Goal: Task Accomplishment & Management: Use online tool/utility

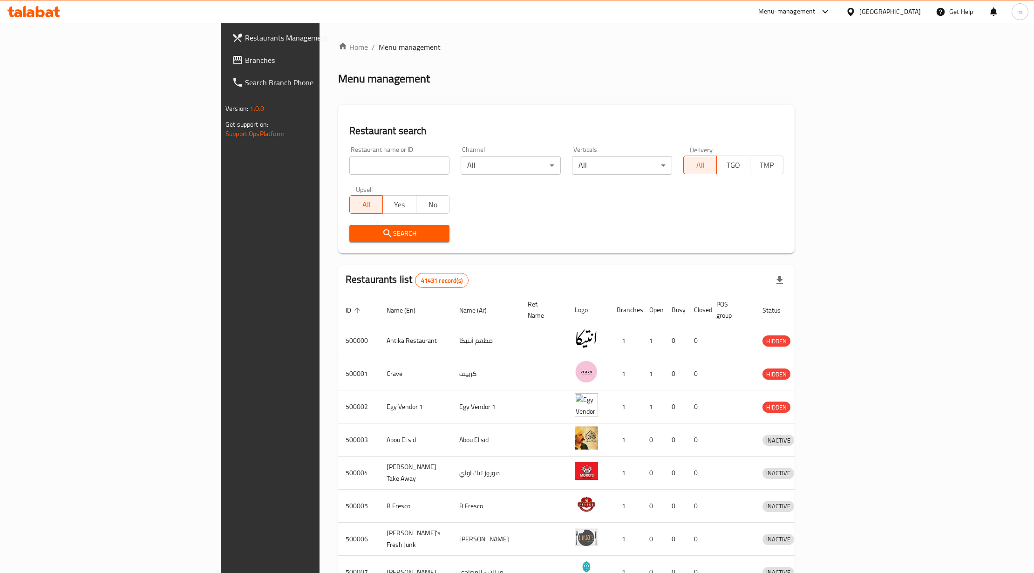
click at [225, 51] on link "Branches" at bounding box center [309, 60] width 169 height 22
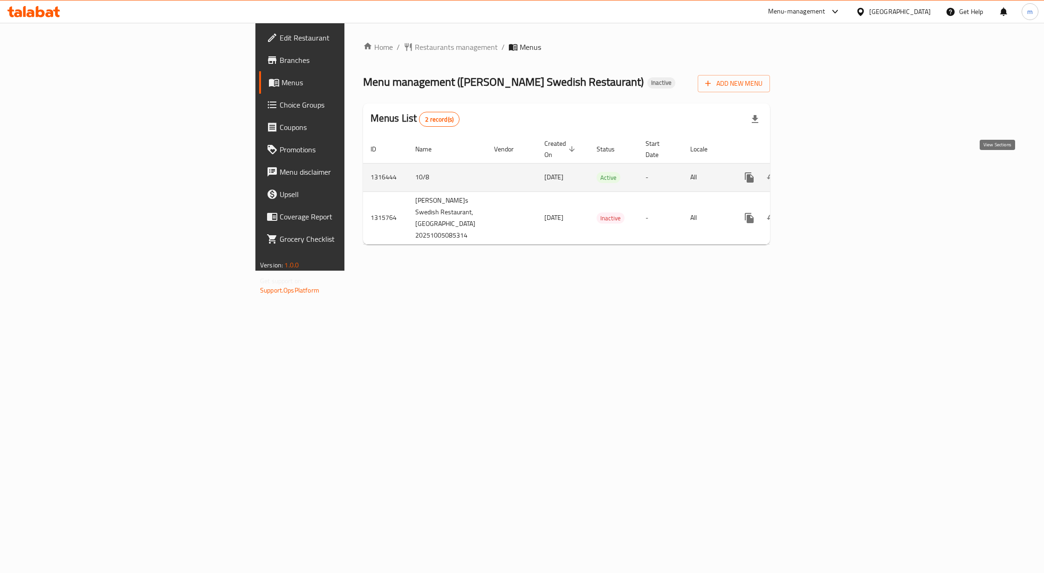
click at [827, 166] on link "enhanced table" at bounding box center [816, 177] width 22 height 22
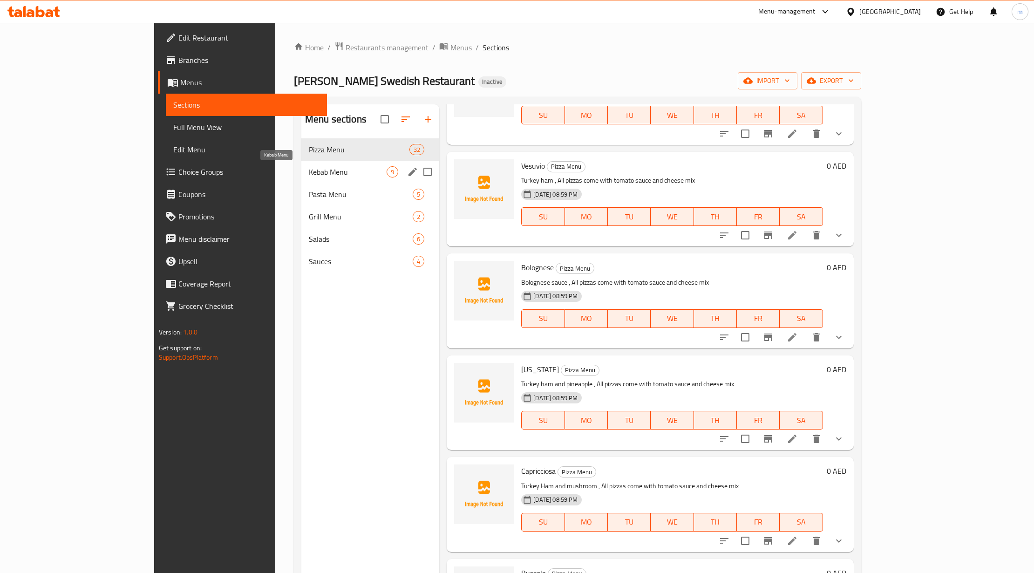
click at [309, 170] on span "Kebab Menu" at bounding box center [348, 171] width 78 height 11
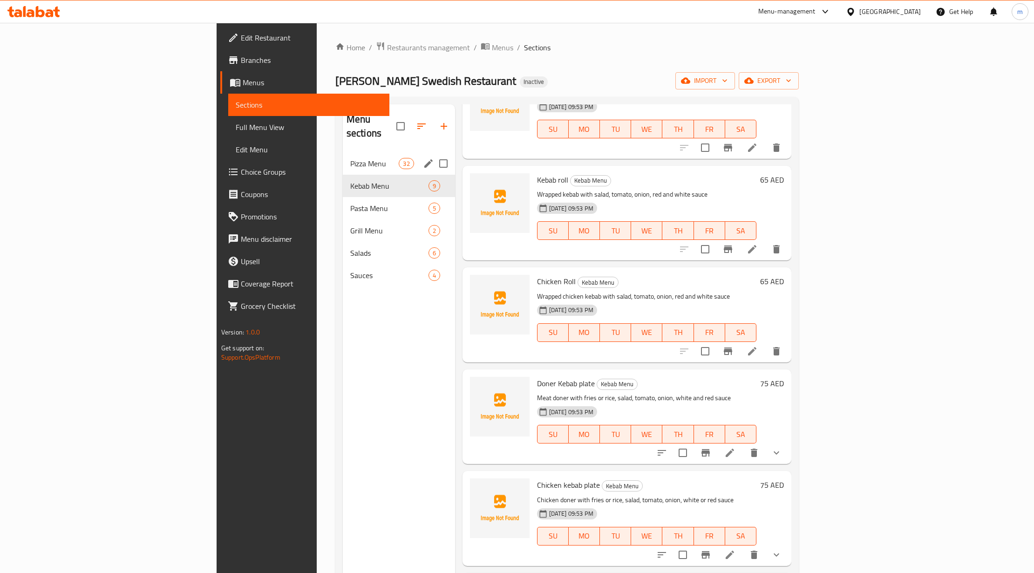
click at [343, 158] on div "Pizza Menu 32" at bounding box center [399, 163] width 112 height 22
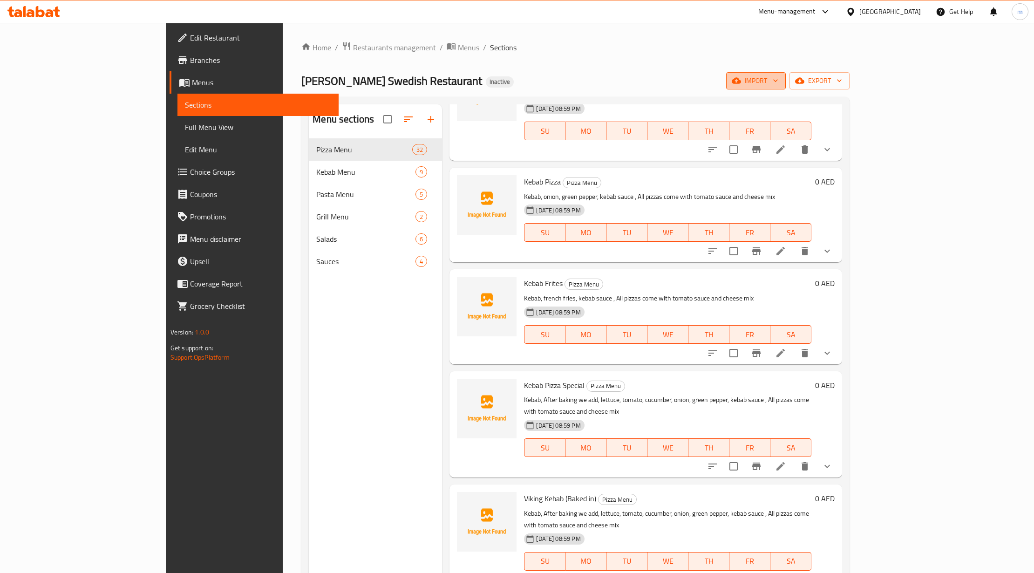
click at [778, 75] on span "import" at bounding box center [756, 81] width 45 height 12
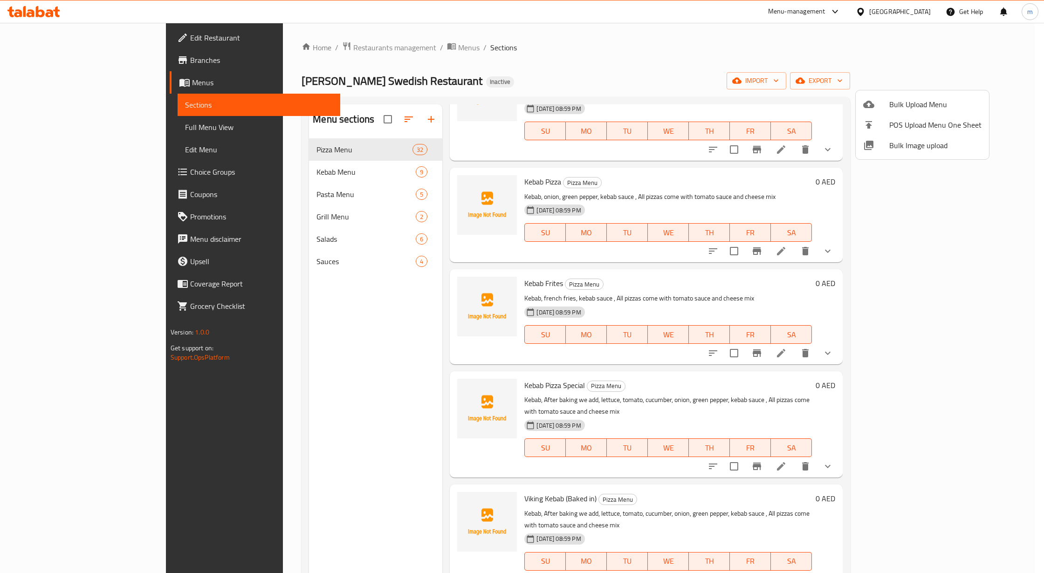
click at [901, 101] on span "Bulk Upload Menu" at bounding box center [935, 104] width 92 height 11
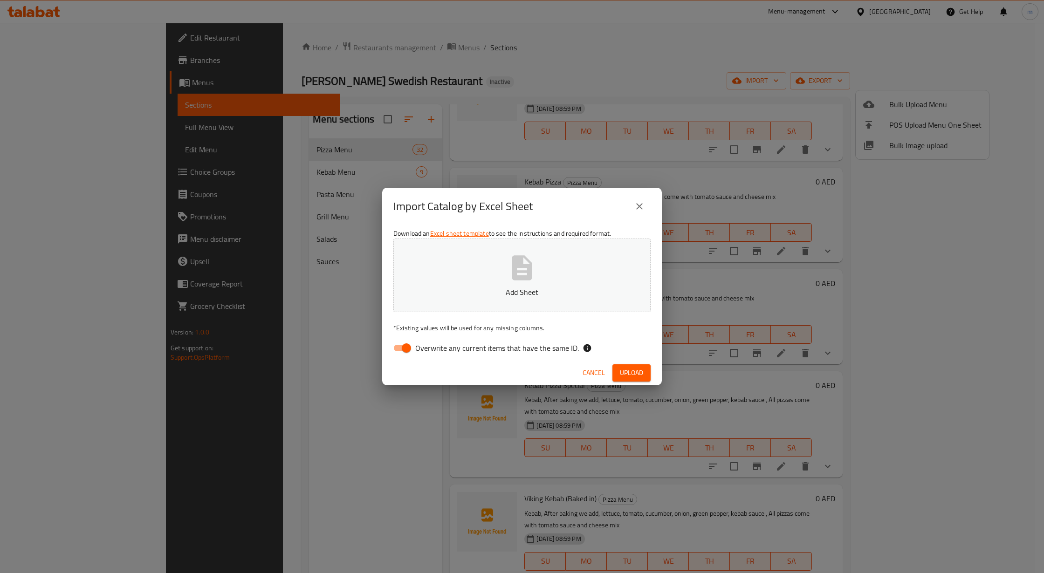
click at [450, 344] on span "Overwrite any current items that have the same ID." at bounding box center [497, 347] width 164 height 11
click at [433, 344] on input "Overwrite any current items that have the same ID." at bounding box center [406, 348] width 53 height 18
checkbox input "false"
click at [457, 336] on div "Download an Excel sheet template to see the instructions and required format. A…" at bounding box center [522, 292] width 280 height 135
click at [474, 279] on button "Add Sheet" at bounding box center [521, 276] width 257 height 74
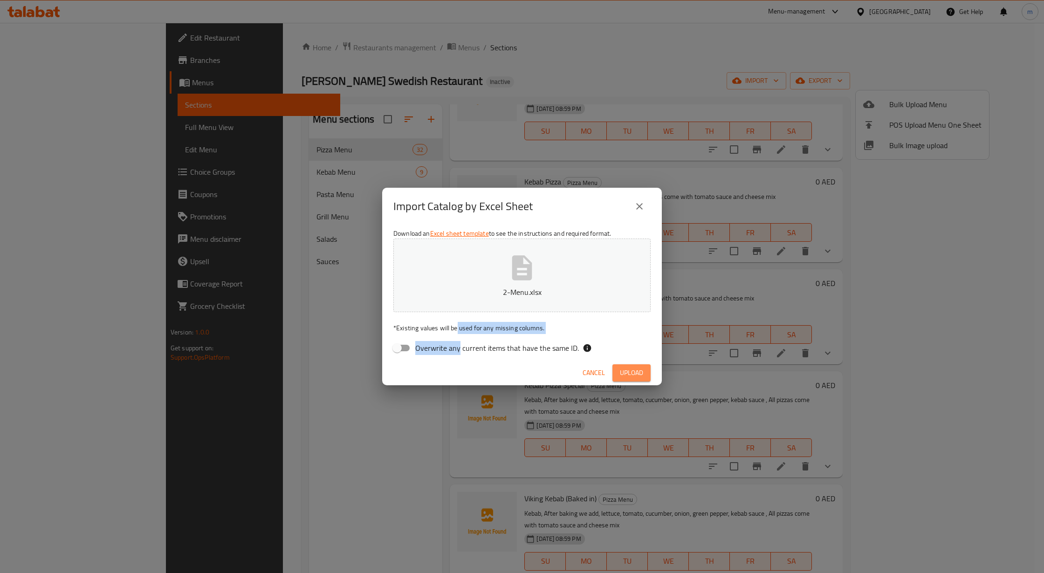
click at [623, 375] on span "Upload" at bounding box center [631, 373] width 23 height 12
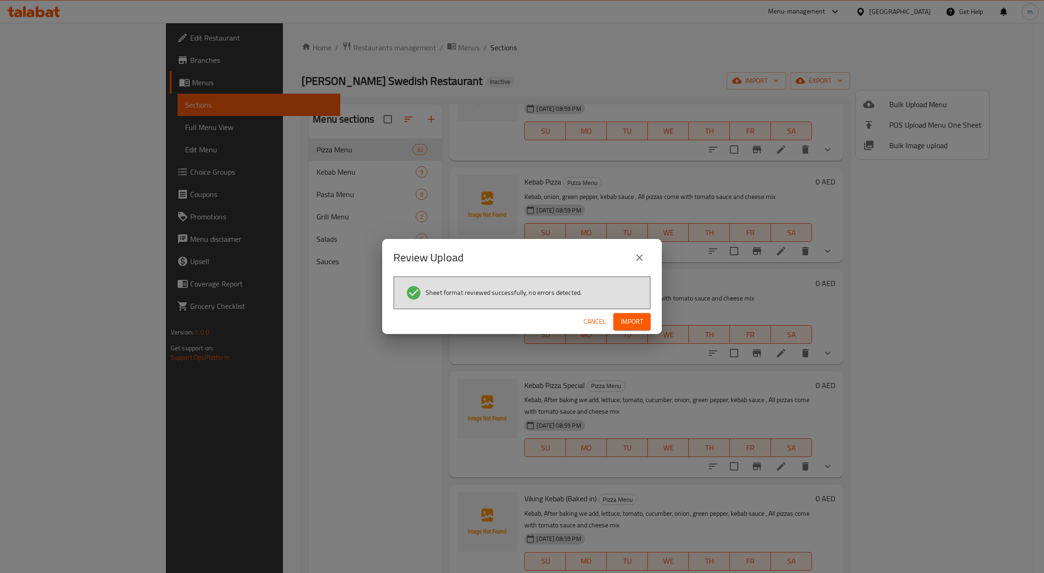
click at [627, 316] on span "Import" at bounding box center [632, 322] width 22 height 12
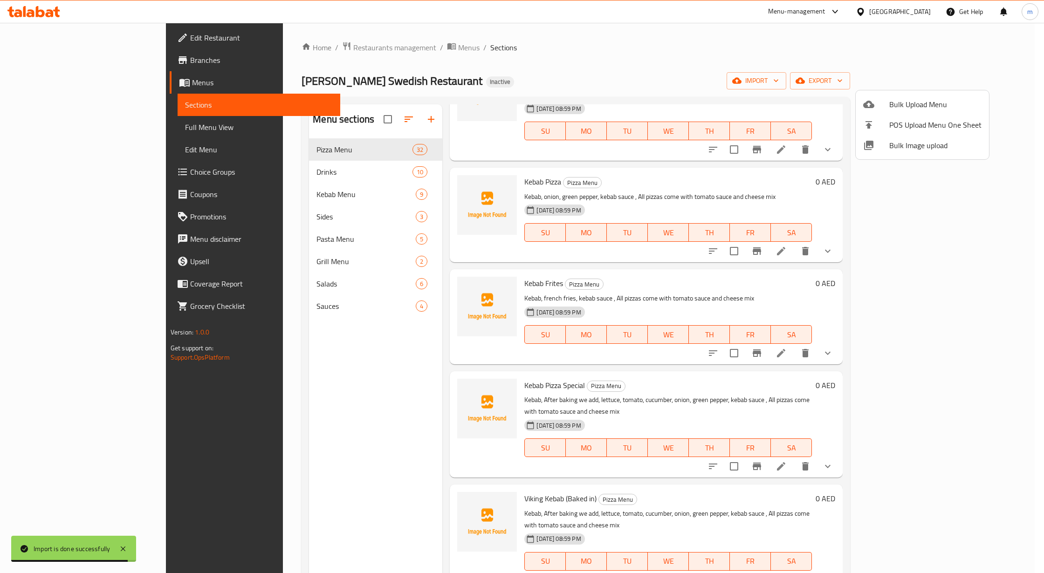
click at [245, 277] on div at bounding box center [522, 286] width 1044 height 573
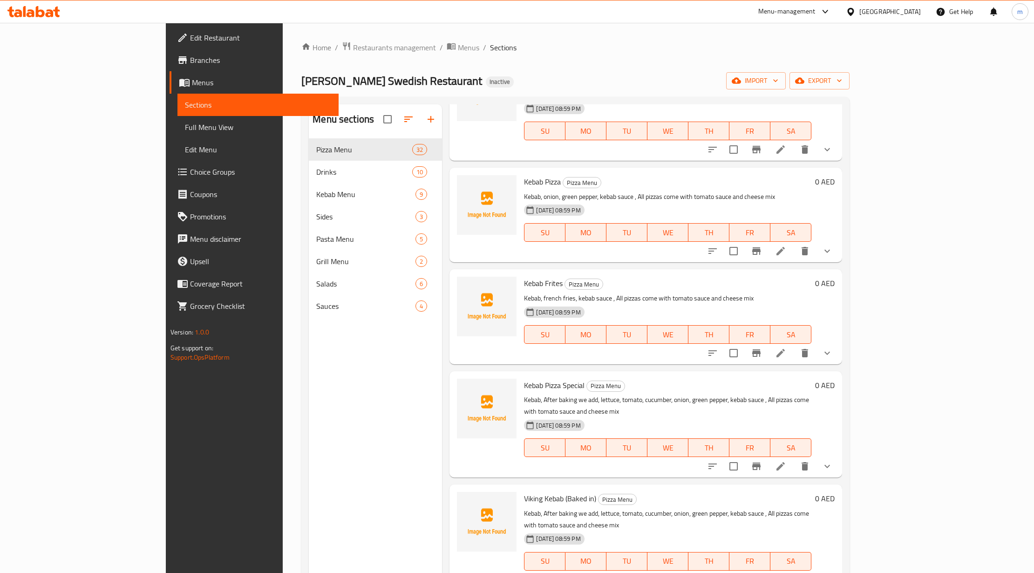
click at [185, 102] on span "Sections" at bounding box center [258, 104] width 146 height 11
click at [170, 92] on link "Menus" at bounding box center [254, 82] width 169 height 22
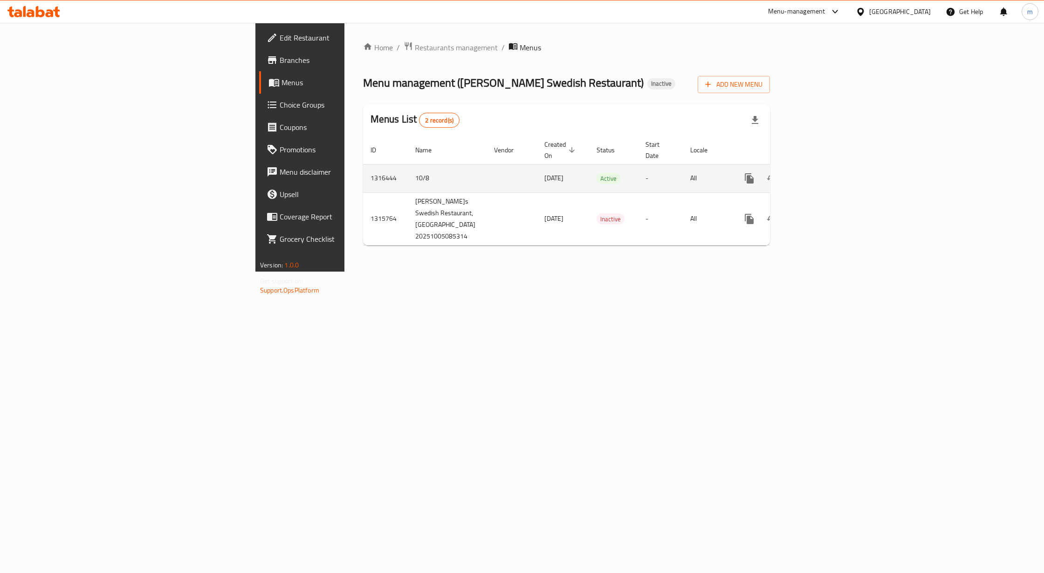
click at [835, 165] on td "enhanced table" at bounding box center [782, 178] width 104 height 28
click at [822, 173] on icon "enhanced table" at bounding box center [816, 178] width 11 height 11
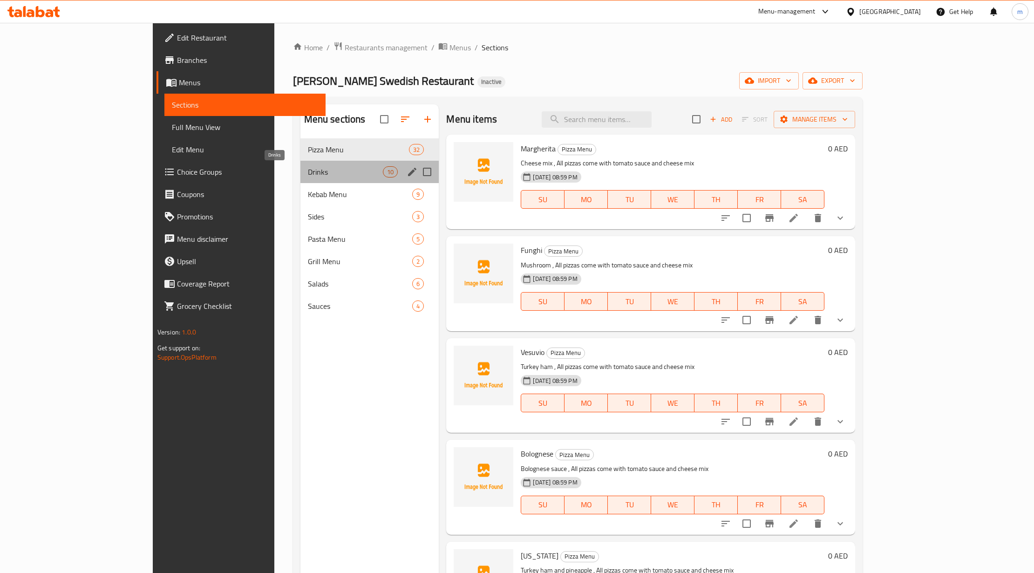
click at [308, 174] on span "Drinks" at bounding box center [345, 171] width 75 height 11
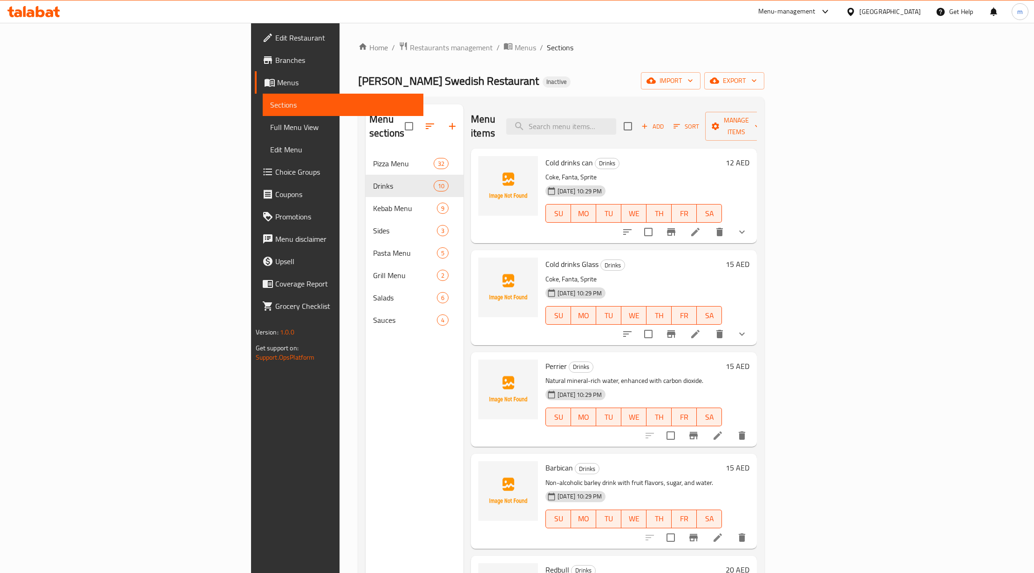
click at [753, 221] on button "show more" at bounding box center [742, 232] width 22 height 22
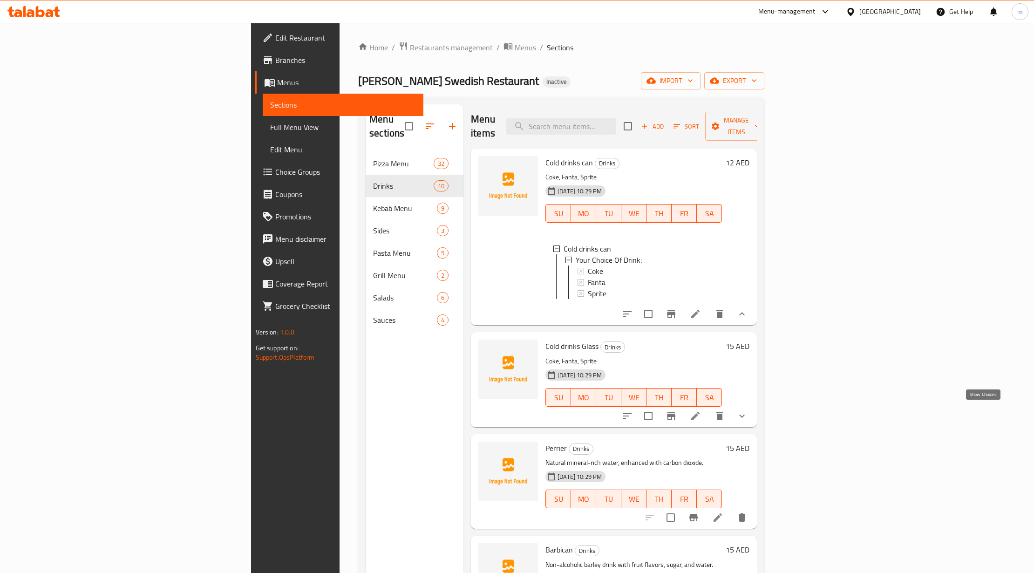
click at [748, 416] on icon "show more" at bounding box center [742, 415] width 11 height 11
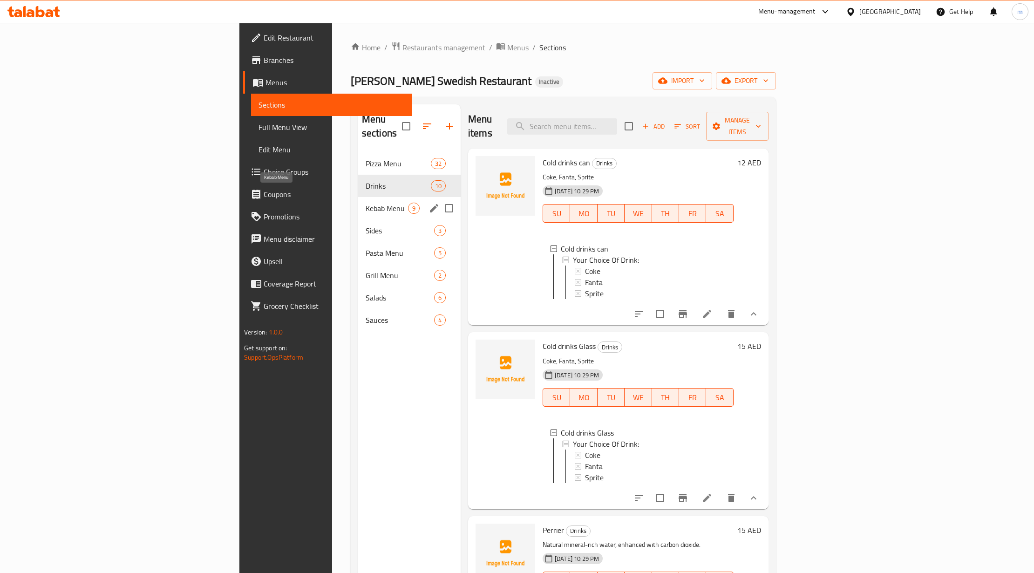
click at [366, 203] on span "Kebab Menu" at bounding box center [387, 208] width 42 height 11
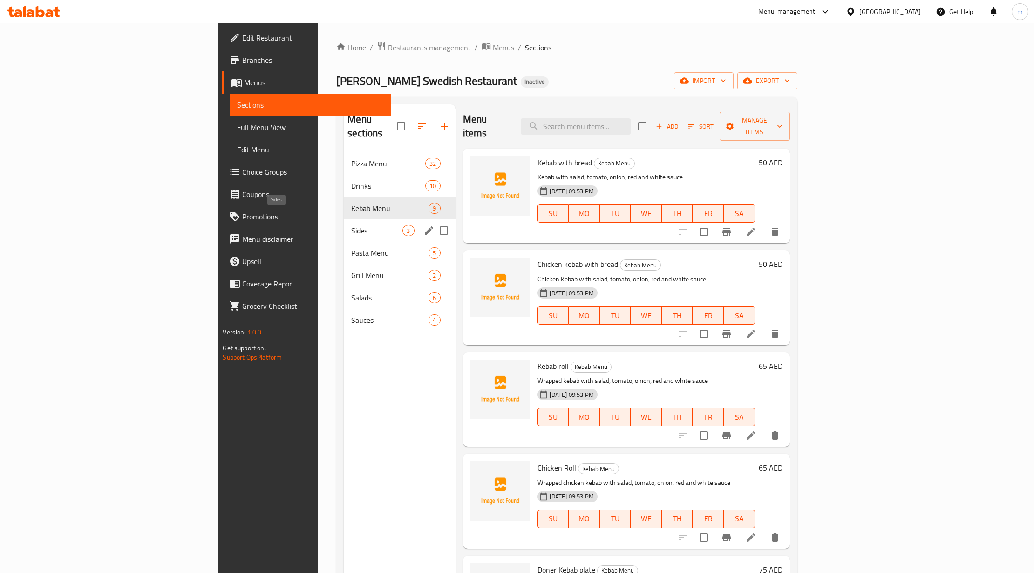
click at [351, 225] on span "Sides" at bounding box center [376, 230] width 51 height 11
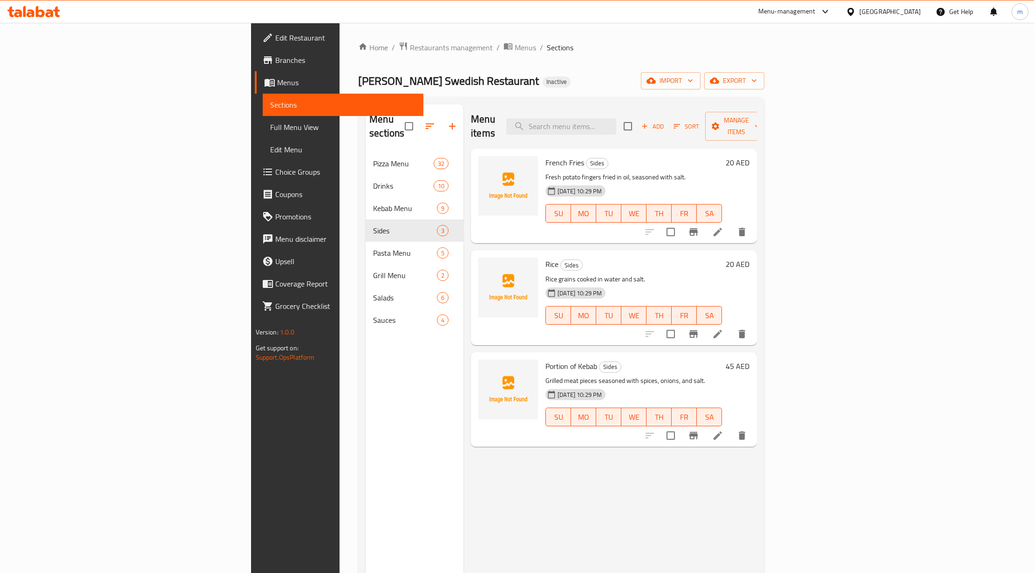
click at [270, 122] on span "Full Menu View" at bounding box center [343, 127] width 146 height 11
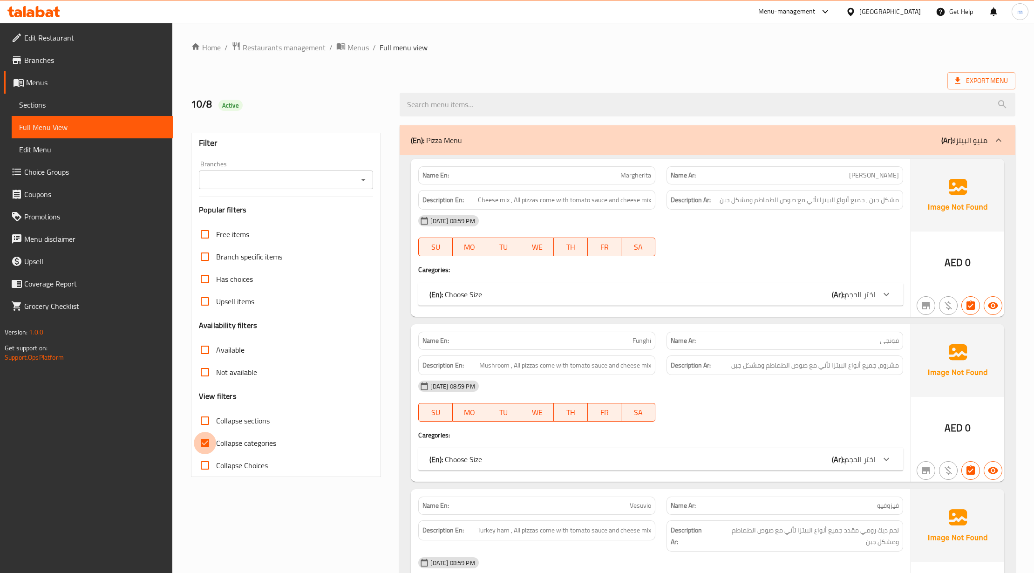
click at [209, 438] on input "Collapse categories" at bounding box center [205, 443] width 22 height 22
checkbox input "false"
click at [212, 413] on input "Collapse sections" at bounding box center [205, 420] width 22 height 22
checkbox input "true"
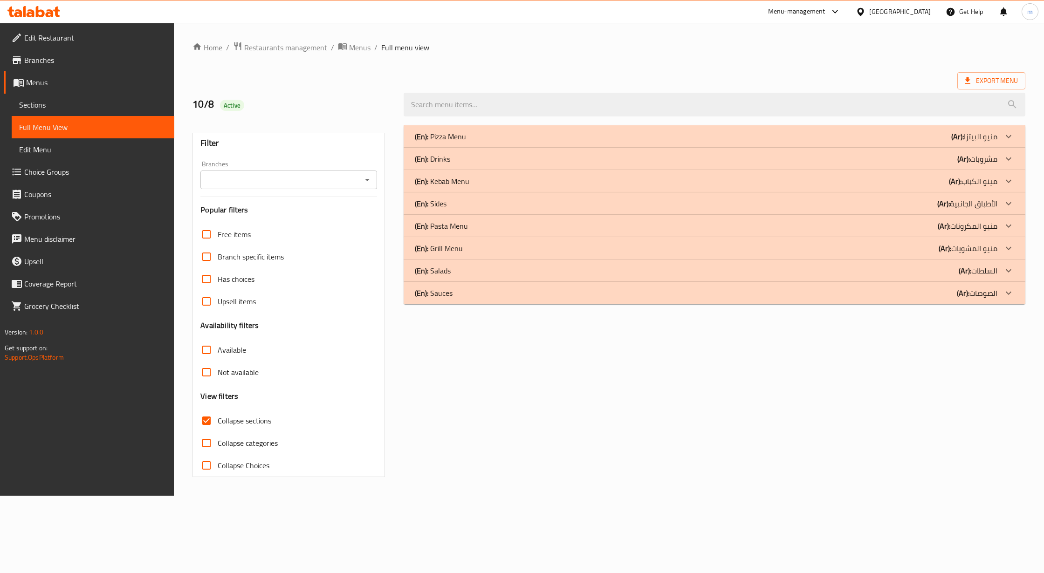
click at [461, 163] on div "(En): Drinks (Ar): مشروبات" at bounding box center [706, 158] width 582 height 11
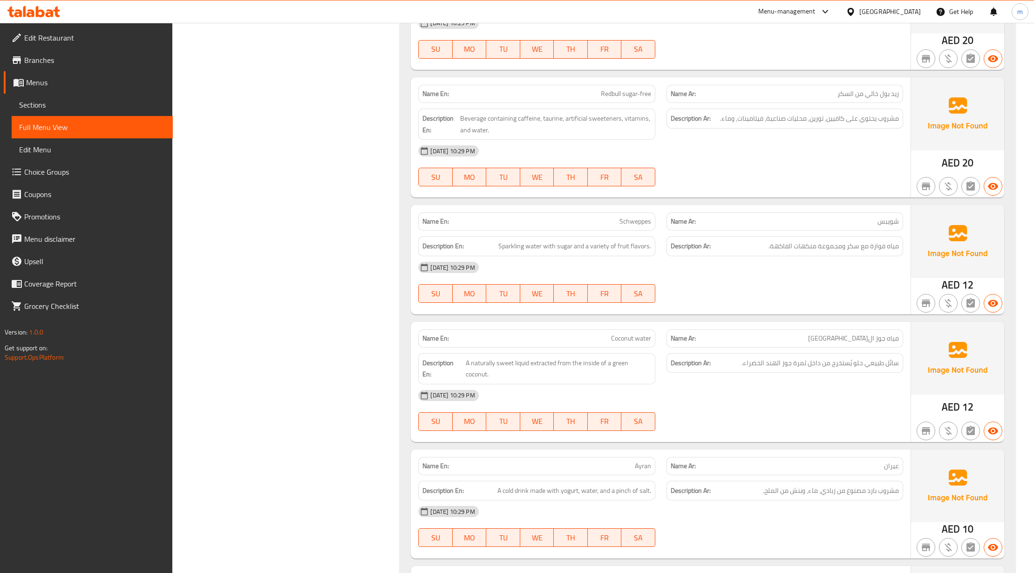
scroll to position [1344, 0]
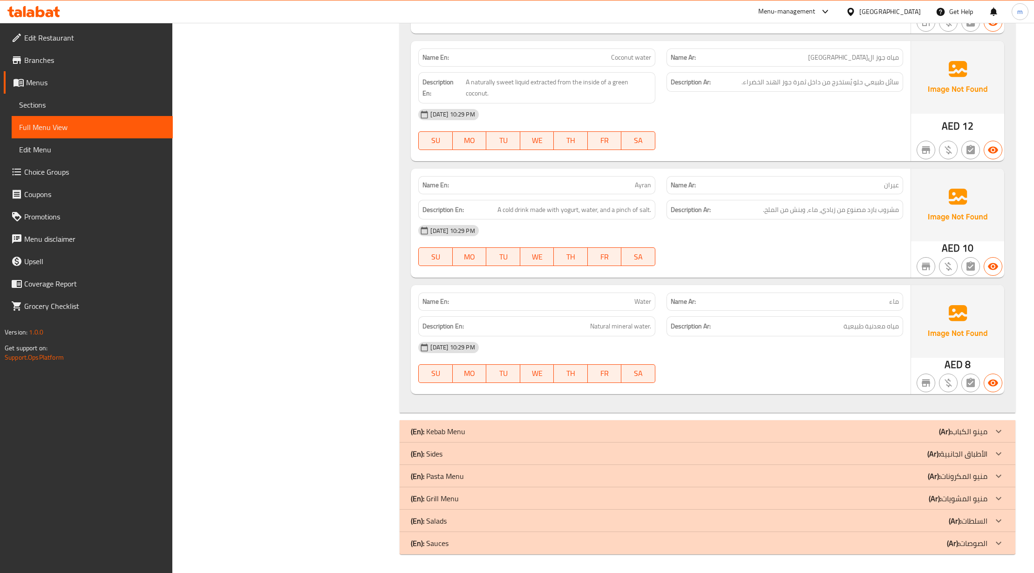
click at [426, 452] on p "(En): Sides" at bounding box center [427, 453] width 32 height 11
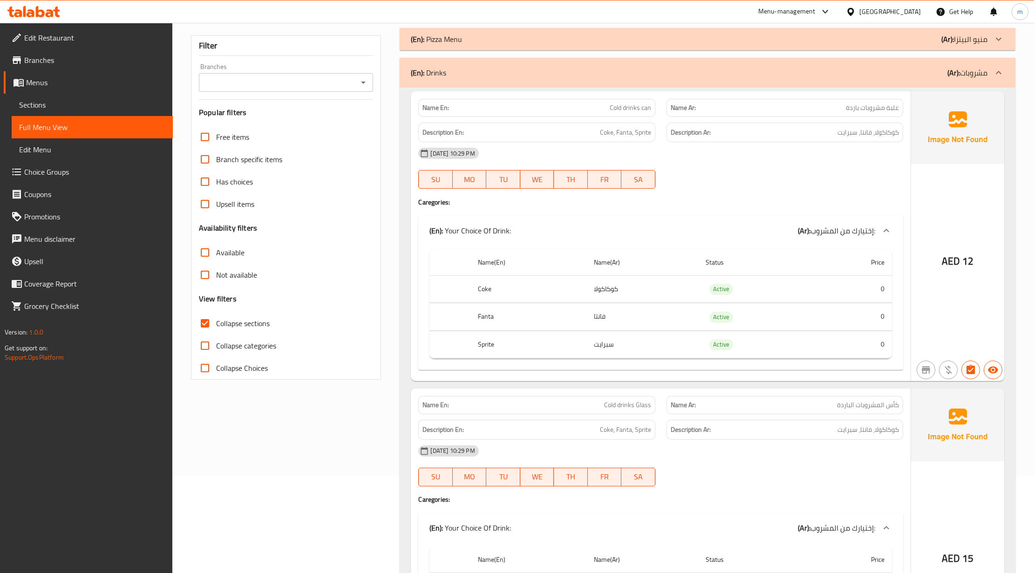
scroll to position [0, 0]
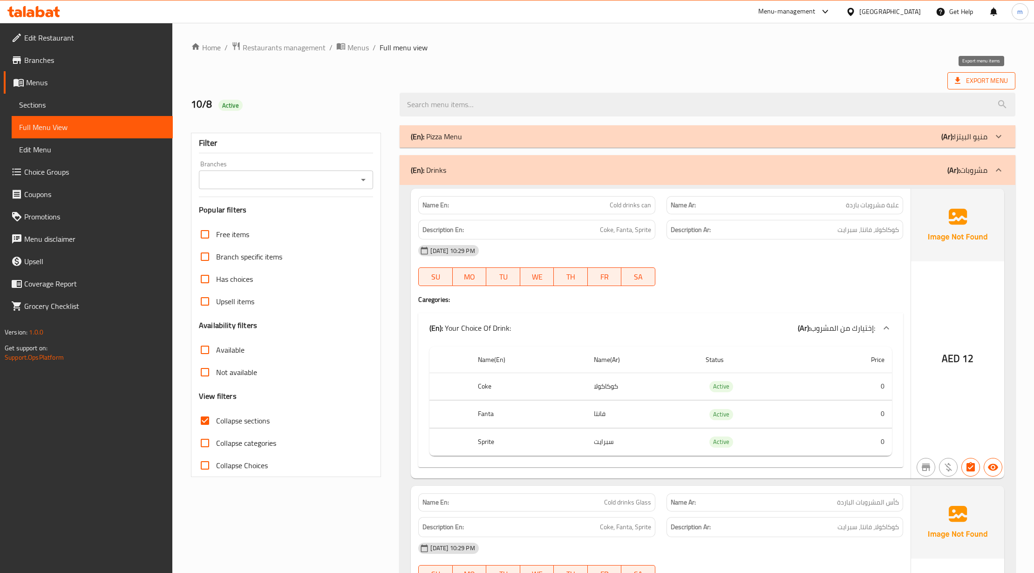
click at [988, 89] on span "Export Menu" at bounding box center [982, 80] width 68 height 17
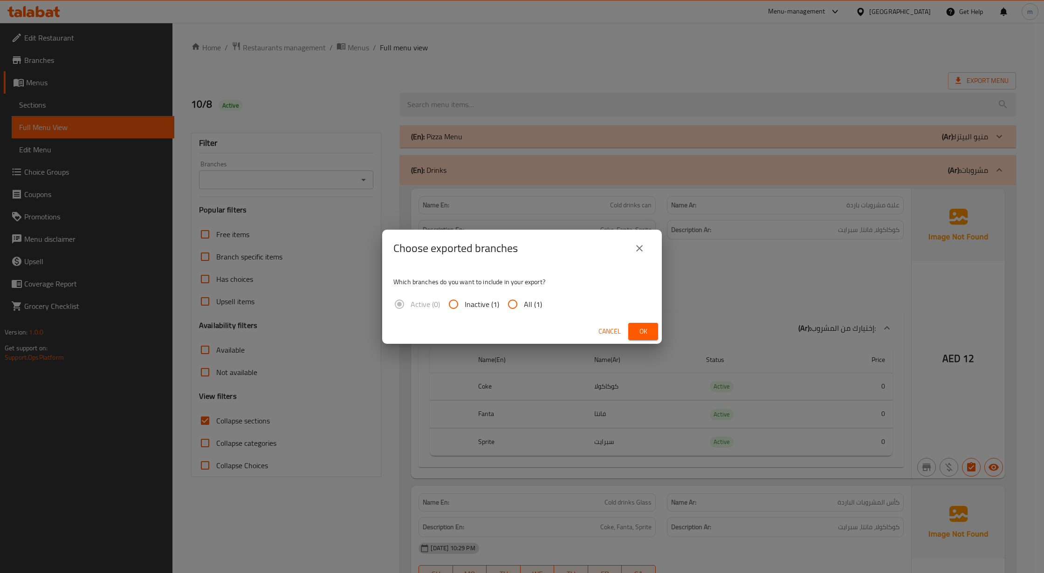
click at [521, 300] on input "All (1)" at bounding box center [512, 304] width 22 height 22
radio input "true"
click at [634, 327] on button "Ok" at bounding box center [643, 331] width 30 height 17
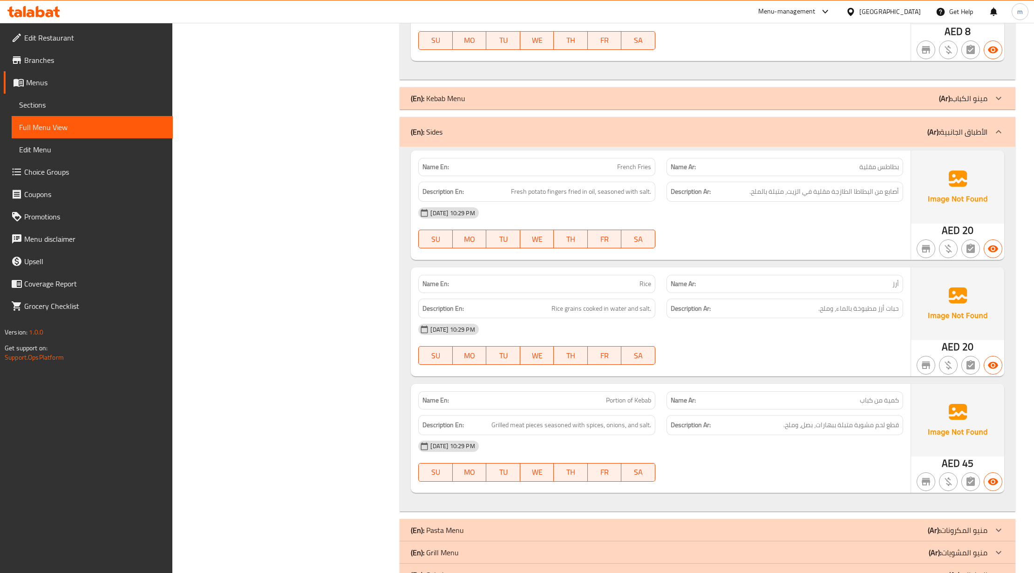
scroll to position [1732, 0]
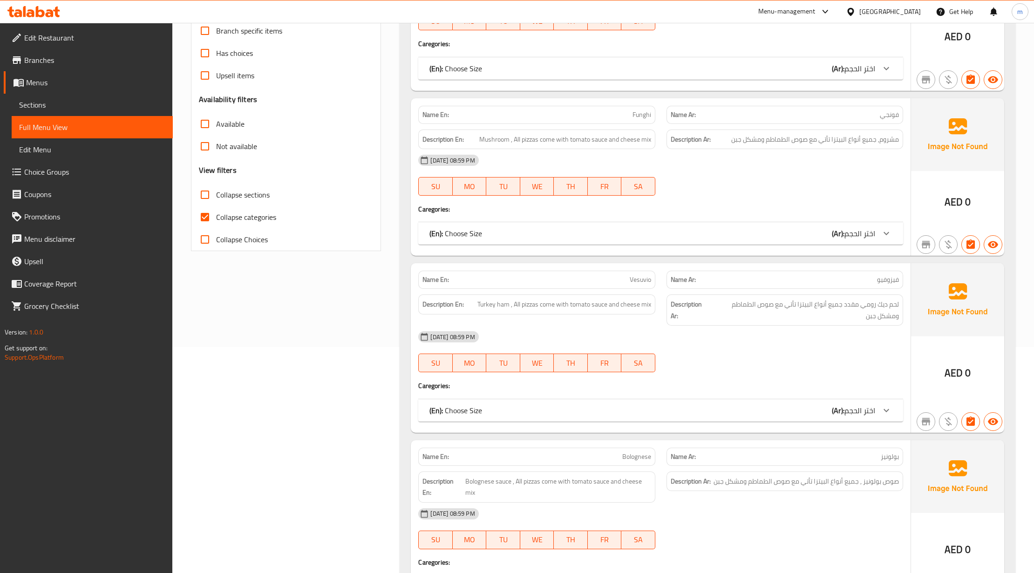
scroll to position [248, 0]
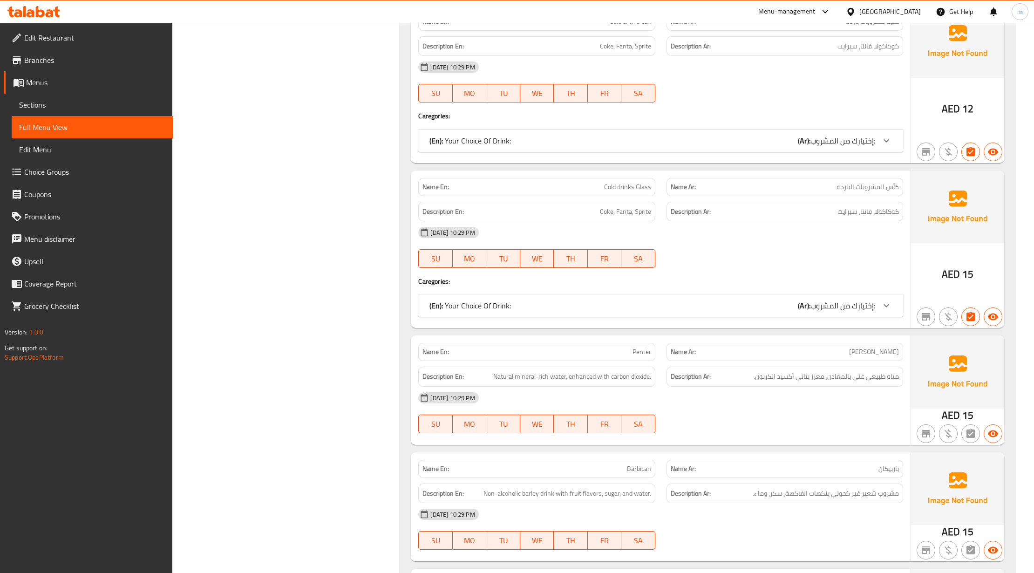
scroll to position [5963, 0]
